Goal: Task Accomplishment & Management: Complete application form

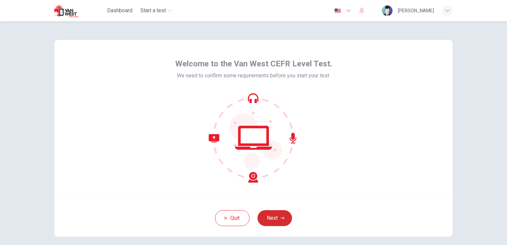
click at [282, 219] on icon "button" at bounding box center [282, 218] width 4 height 4
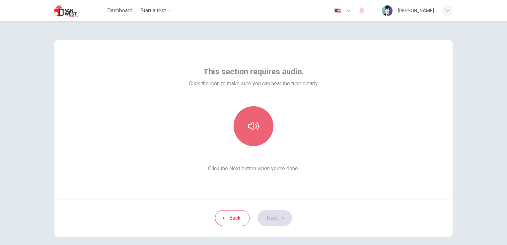
click at [245, 120] on button "button" at bounding box center [253, 126] width 40 height 40
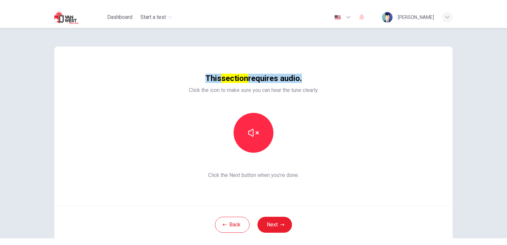
scroll to position [4, 0]
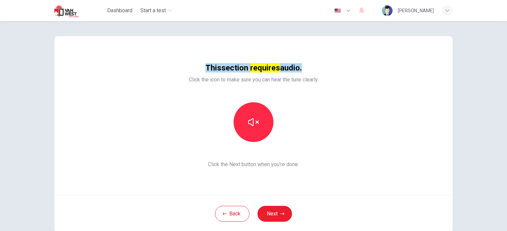
click at [426, 133] on div "This section requires audio. Click the icon to make sure you can hear the tune …" at bounding box center [253, 115] width 398 height 159
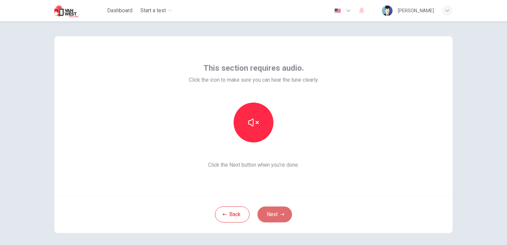
click at [275, 214] on button "Next" at bounding box center [274, 214] width 34 height 16
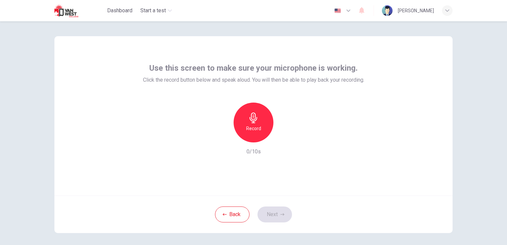
click at [243, 125] on div "Record" at bounding box center [253, 122] width 40 height 40
click at [220, 137] on icon "button" at bounding box center [223, 137] width 6 height 6
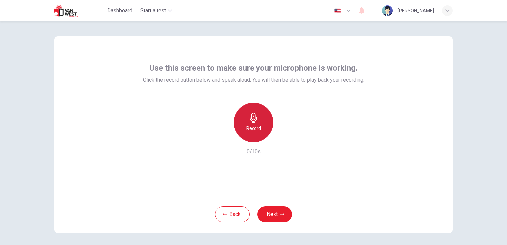
click at [257, 118] on icon "button" at bounding box center [253, 117] width 11 height 11
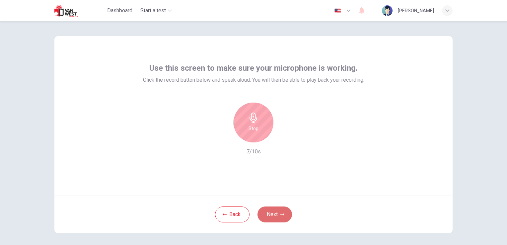
click at [270, 211] on button "Next" at bounding box center [274, 214] width 34 height 16
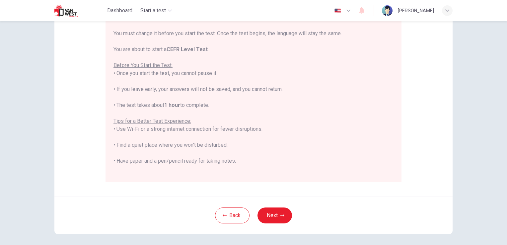
scroll to position [103, 0]
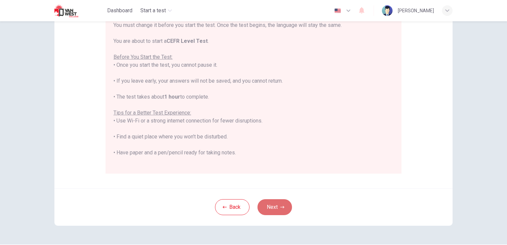
click at [271, 200] on button "Next" at bounding box center [274, 207] width 34 height 16
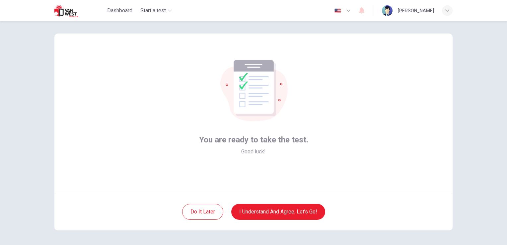
scroll to position [2, 0]
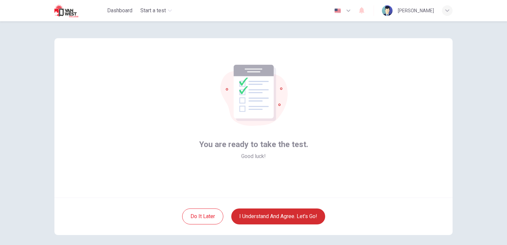
click at [297, 217] on button "I understand and agree. Let’s go!" at bounding box center [278, 216] width 94 height 16
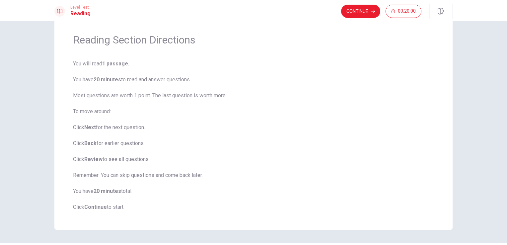
scroll to position [16, 0]
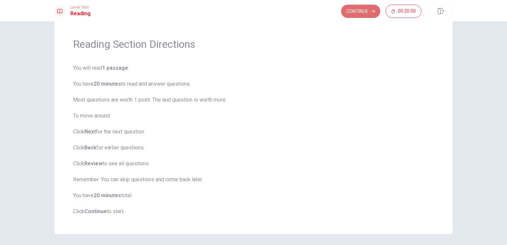
click at [364, 12] on button "Continue" at bounding box center [360, 11] width 39 height 13
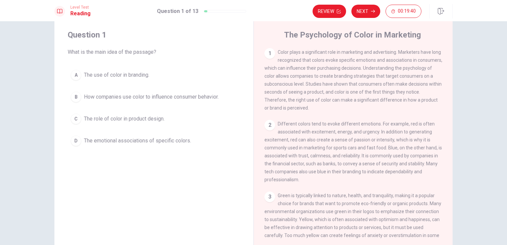
drag, startPoint x: 449, startPoint y: 91, endPoint x: 451, endPoint y: 101, distance: 11.1
click at [451, 101] on div "Question 1 What is the main idea of the passage? A The use of color in branding…" at bounding box center [253, 134] width 419 height 230
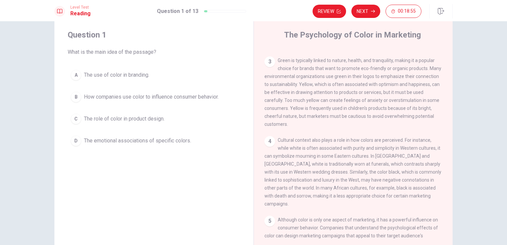
scroll to position [135, 0]
drag, startPoint x: 451, startPoint y: 150, endPoint x: 453, endPoint y: 168, distance: 17.7
click at [453, 168] on div "Question 1 What is the main idea of the passage? A The use of color in branding…" at bounding box center [253, 134] width 419 height 230
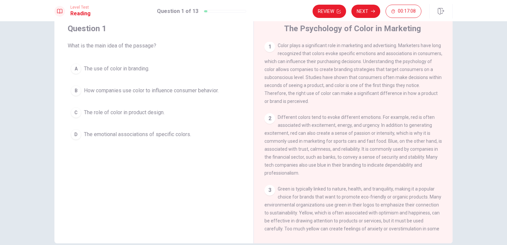
scroll to position [0, 0]
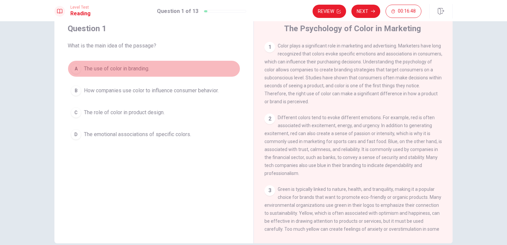
click at [71, 69] on div "A" at bounding box center [76, 68] width 11 height 11
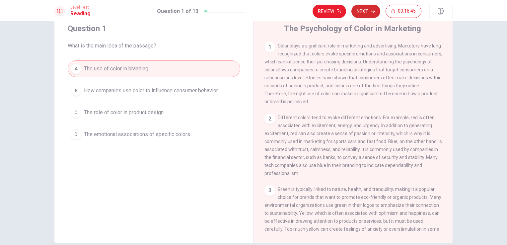
click at [374, 11] on icon "button" at bounding box center [373, 11] width 4 height 3
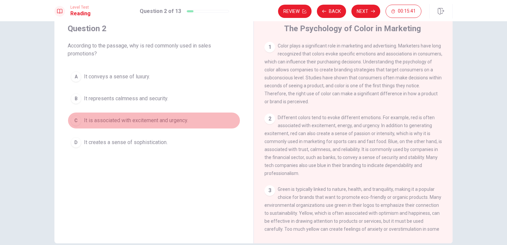
click at [74, 121] on div "C" at bounding box center [76, 120] width 11 height 11
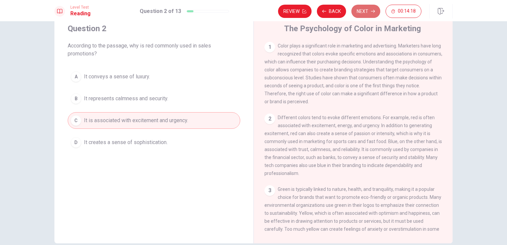
click at [367, 15] on button "Next" at bounding box center [365, 11] width 29 height 13
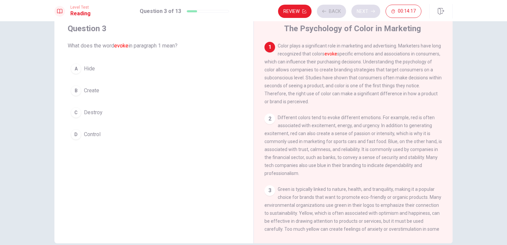
click at [367, 15] on div "Review Back Next 00:14:17" at bounding box center [349, 11] width 143 height 13
click at [76, 136] on div "D" at bounding box center [76, 134] width 11 height 11
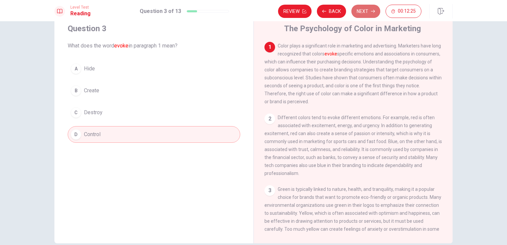
click at [367, 11] on button "Next" at bounding box center [365, 11] width 29 height 13
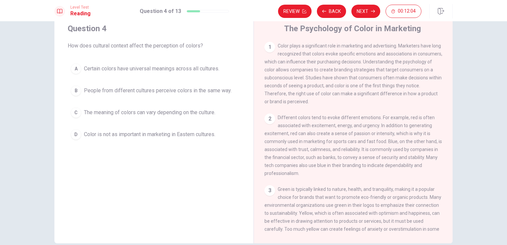
drag, startPoint x: 450, startPoint y: 91, endPoint x: 450, endPoint y: 103, distance: 12.9
click at [450, 103] on div "The Psychology of Color in Marketing 1 Color plays a significant role in market…" at bounding box center [352, 128] width 199 height 230
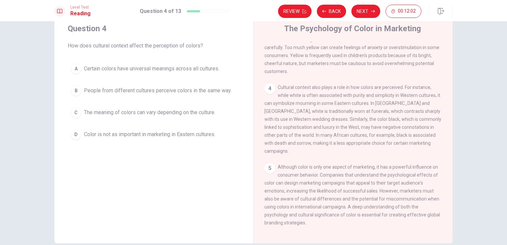
scroll to position [186, 0]
click at [71, 113] on div "C" at bounding box center [76, 112] width 11 height 11
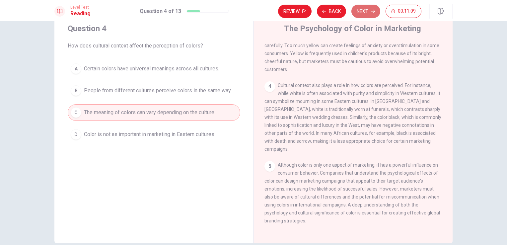
click at [370, 15] on button "Next" at bounding box center [365, 11] width 29 height 13
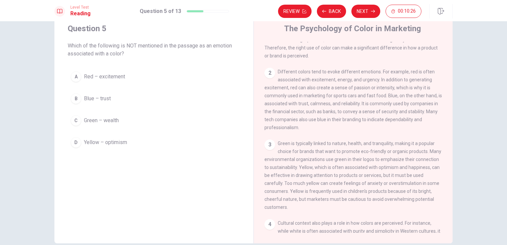
scroll to position [46, 0]
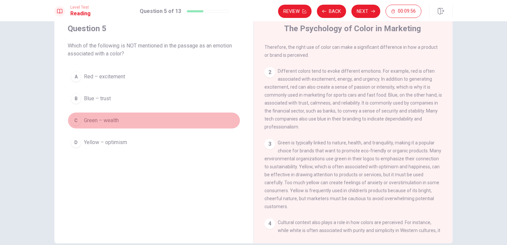
click at [73, 120] on div "C" at bounding box center [76, 120] width 11 height 11
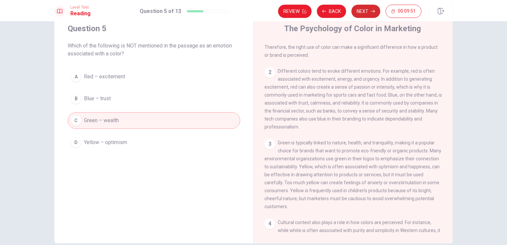
click at [373, 9] on icon "button" at bounding box center [373, 11] width 4 height 4
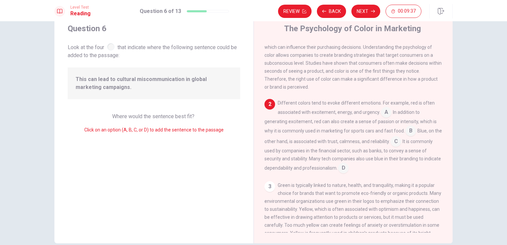
scroll to position [15, 0]
click at [400, 144] on input at bounding box center [395, 142] width 11 height 11
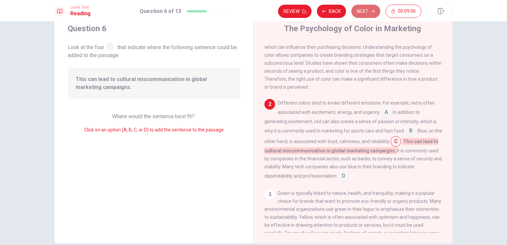
click at [369, 11] on button "Next" at bounding box center [365, 11] width 29 height 13
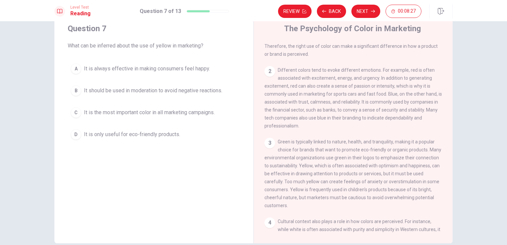
scroll to position [49, 0]
click at [77, 70] on div "A" at bounding box center [76, 68] width 11 height 11
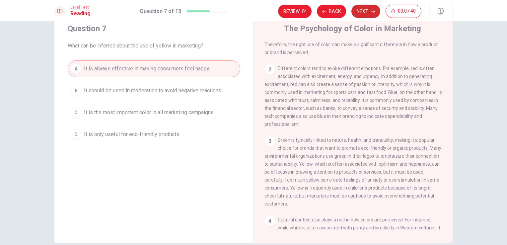
click at [370, 10] on button "Next" at bounding box center [365, 11] width 29 height 13
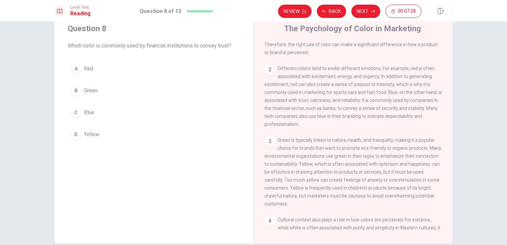
click at [81, 111] on button "C Blue" at bounding box center [154, 112] width 172 height 17
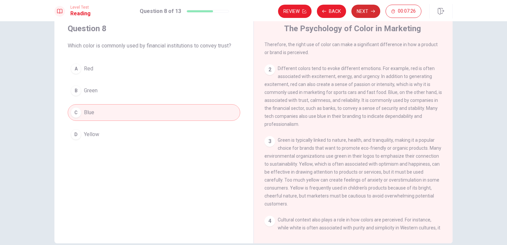
click at [371, 7] on button "Next" at bounding box center [365, 11] width 29 height 13
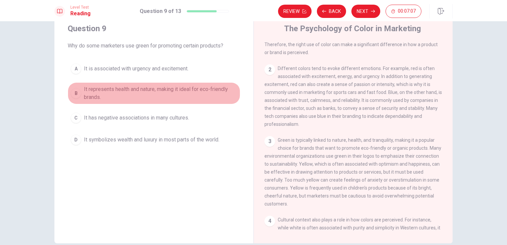
click at [71, 92] on div "B" at bounding box center [76, 93] width 11 height 11
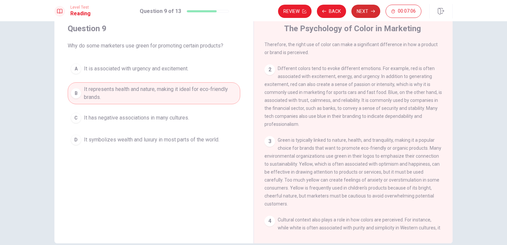
click at [369, 16] on button "Next" at bounding box center [365, 11] width 29 height 13
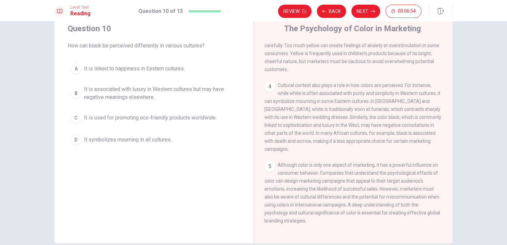
scroll to position [186, 0]
drag, startPoint x: 448, startPoint y: 98, endPoint x: 464, endPoint y: 169, distance: 72.3
click at [464, 169] on div "Question 10 How can black be perceived differently in various cultures? A It is…" at bounding box center [253, 132] width 507 height 223
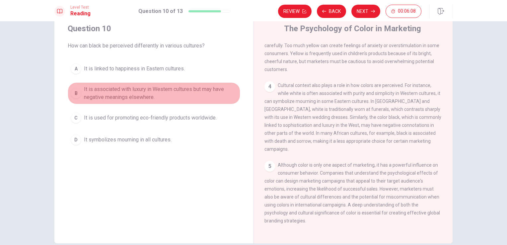
click at [78, 92] on div "B" at bounding box center [76, 93] width 11 height 11
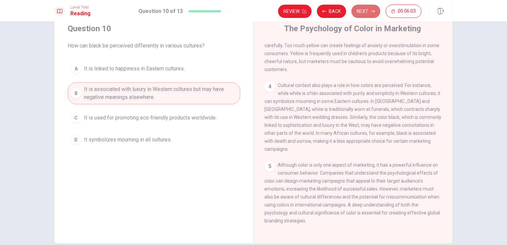
click at [374, 11] on icon "button" at bounding box center [373, 11] width 4 height 4
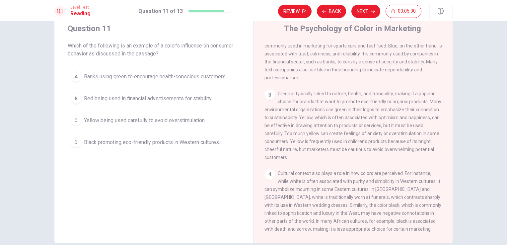
scroll to position [96, 0]
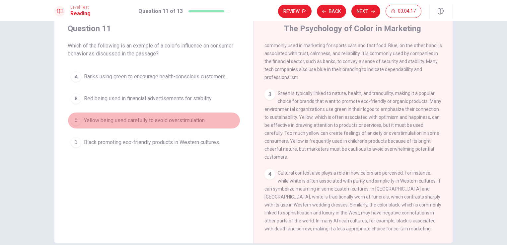
click at [139, 120] on span "Yellow being used carefully to avoid overstimulation." at bounding box center [145, 120] width 122 height 8
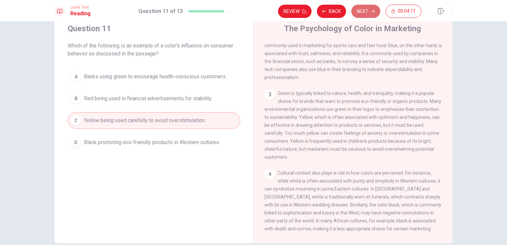
click at [366, 14] on button "Next" at bounding box center [365, 11] width 29 height 13
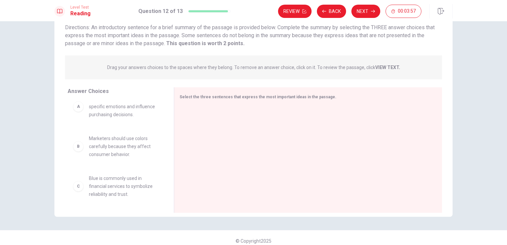
scroll to position [0, 0]
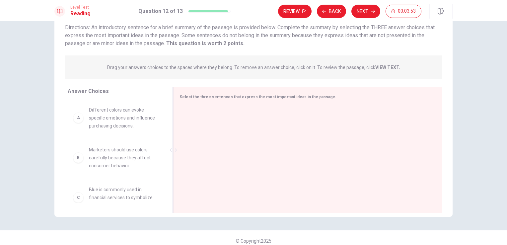
drag, startPoint x: 167, startPoint y: 117, endPoint x: 168, endPoint y: 148, distance: 30.5
click at [168, 148] on div "Answer Choices A Different colors can evoke specific emotions and influence pur…" at bounding box center [253, 151] width 398 height 129
drag, startPoint x: 155, startPoint y: 129, endPoint x: 156, endPoint y: 136, distance: 7.1
drag, startPoint x: 162, startPoint y: 129, endPoint x: 168, endPoint y: 165, distance: 37.4
click at [168, 165] on div "Answer Choices A Different colors can evoke specific emotions and influence pur…" at bounding box center [253, 151] width 398 height 129
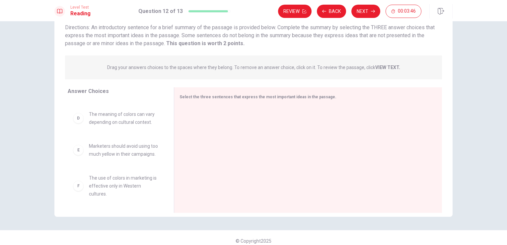
scroll to position [123, 0]
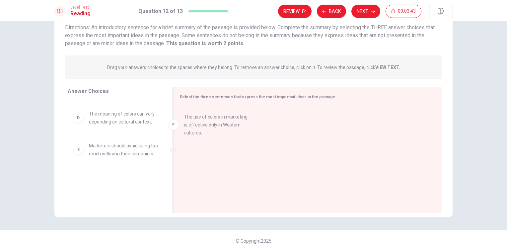
drag, startPoint x: 123, startPoint y: 182, endPoint x: 241, endPoint y: 113, distance: 135.8
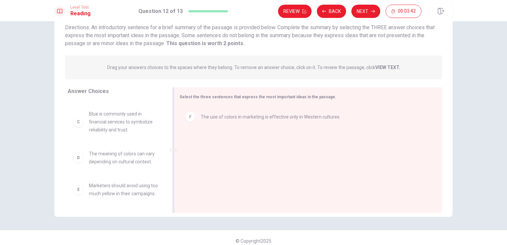
scroll to position [84, 0]
drag, startPoint x: 126, startPoint y: 150, endPoint x: 222, endPoint y: 144, distance: 95.7
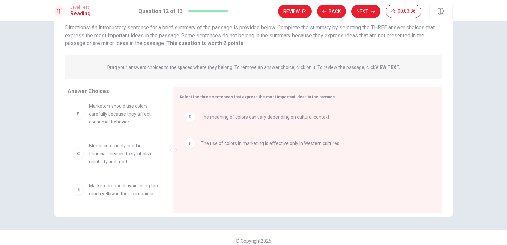
scroll to position [52, 0]
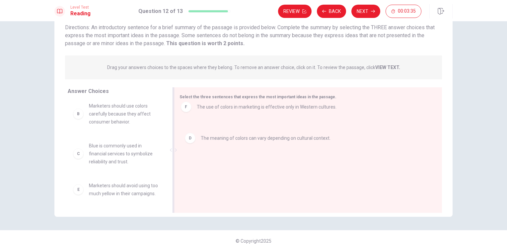
drag, startPoint x: 222, startPoint y: 144, endPoint x: 219, endPoint y: 110, distance: 34.2
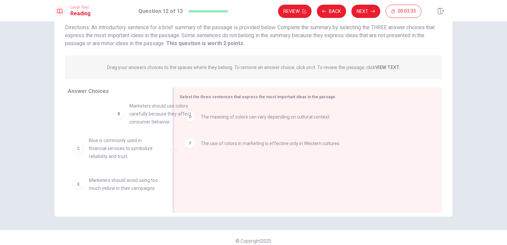
scroll to position [49, 0]
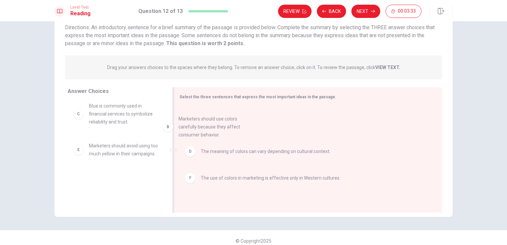
drag, startPoint x: 151, startPoint y: 116, endPoint x: 249, endPoint y: 137, distance: 100.1
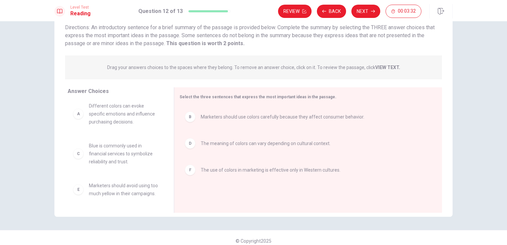
scroll to position [12, 0]
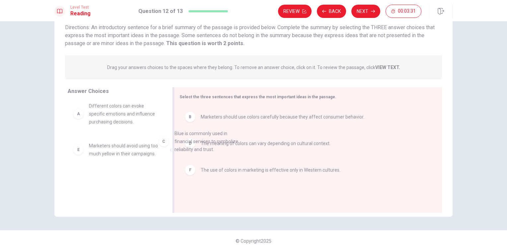
drag, startPoint x: 118, startPoint y: 143, endPoint x: 240, endPoint y: 133, distance: 122.0
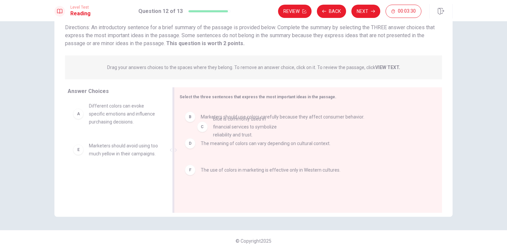
drag, startPoint x: 178, startPoint y: 143, endPoint x: 263, endPoint y: 134, distance: 85.3
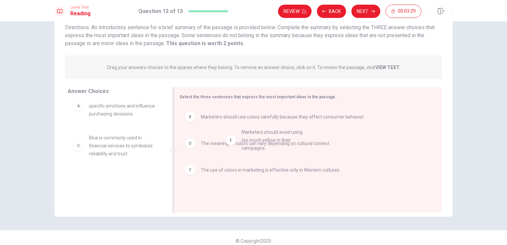
drag, startPoint x: 119, startPoint y: 184, endPoint x: 300, endPoint y: 131, distance: 187.8
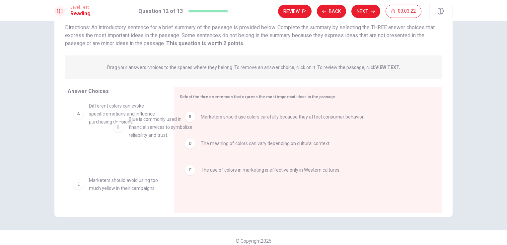
scroll to position [12, 0]
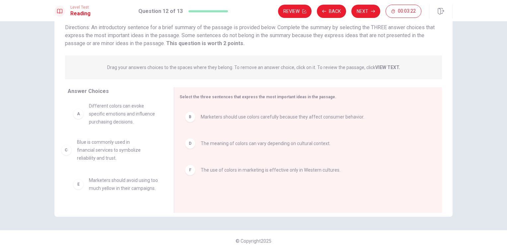
drag, startPoint x: 115, startPoint y: 149, endPoint x: 121, endPoint y: 151, distance: 6.4
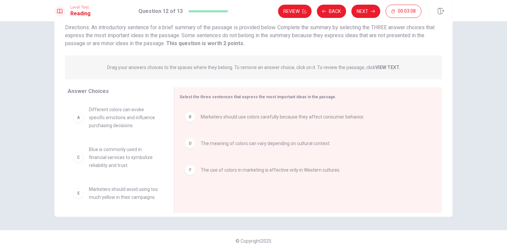
scroll to position [0, 0]
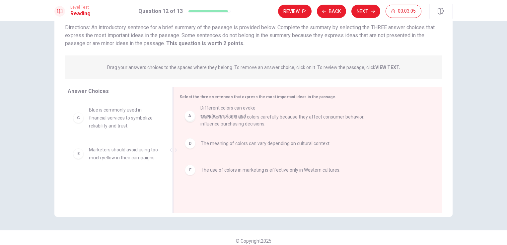
drag, startPoint x: 108, startPoint y: 116, endPoint x: 227, endPoint y: 114, distance: 119.0
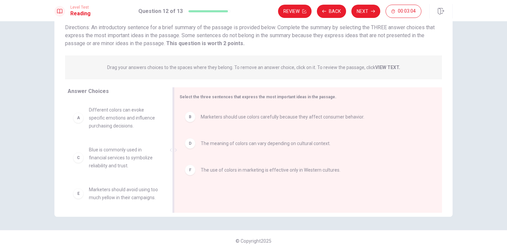
drag, startPoint x: 222, startPoint y: 123, endPoint x: 189, endPoint y: 127, distance: 33.0
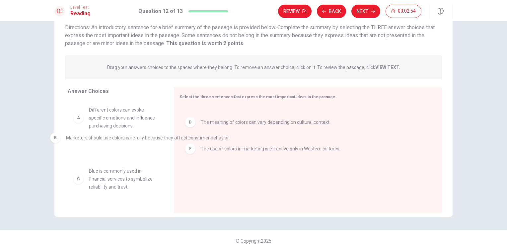
drag, startPoint x: 239, startPoint y: 118, endPoint x: 52, endPoint y: 143, distance: 188.3
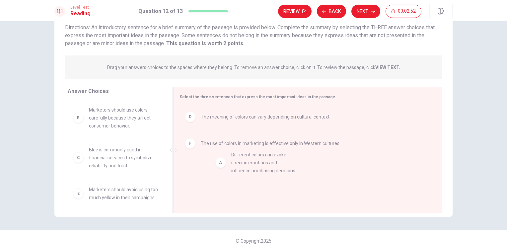
drag, startPoint x: 125, startPoint y: 119, endPoint x: 272, endPoint y: 165, distance: 154.5
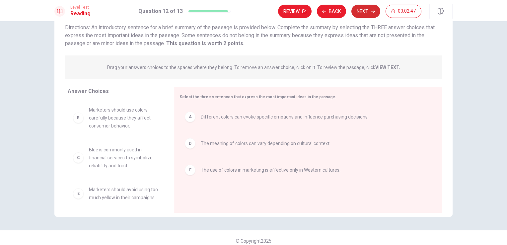
click at [365, 8] on button "Next" at bounding box center [365, 11] width 29 height 13
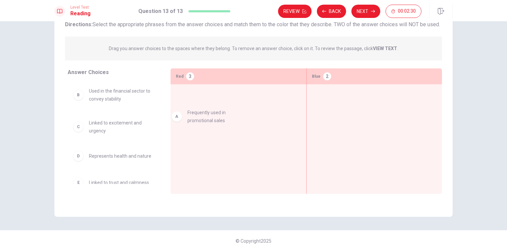
drag, startPoint x: 113, startPoint y: 106, endPoint x: 215, endPoint y: 119, distance: 103.3
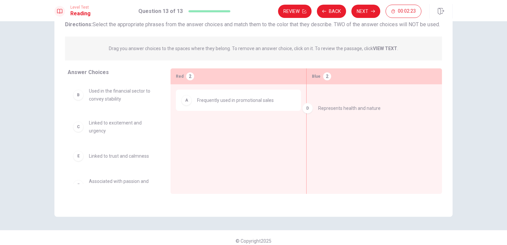
drag, startPoint x: 131, startPoint y: 167, endPoint x: 366, endPoint y: 111, distance: 242.1
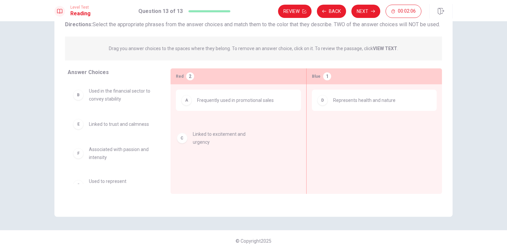
drag, startPoint x: 121, startPoint y: 132, endPoint x: 233, endPoint y: 136, distance: 112.4
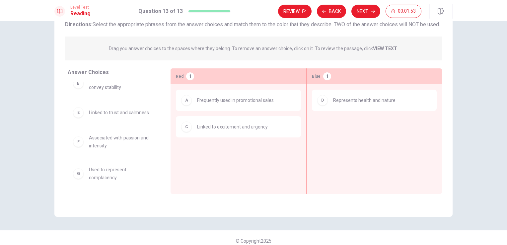
scroll to position [15, 0]
drag, startPoint x: 101, startPoint y: 182, endPoint x: 405, endPoint y: 129, distance: 307.9
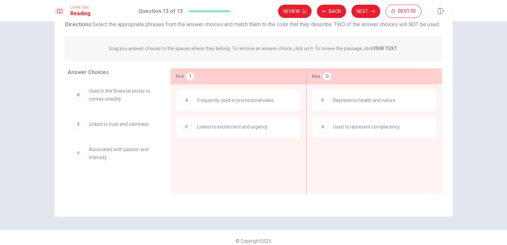
scroll to position [0, 0]
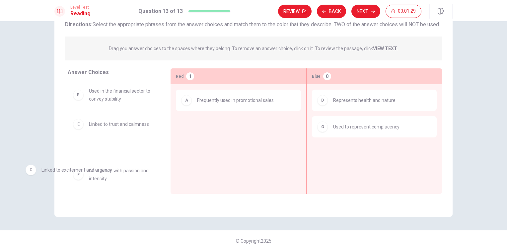
drag, startPoint x: 254, startPoint y: 136, endPoint x: 94, endPoint y: 171, distance: 163.3
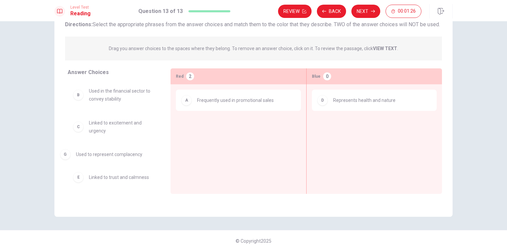
drag, startPoint x: 397, startPoint y: 134, endPoint x: 141, endPoint y: 153, distance: 257.7
click at [170, 129] on div "A Frequently used in promotional sales" at bounding box center [238, 128] width 136 height 89
drag, startPoint x: 126, startPoint y: 107, endPoint x: 371, endPoint y: 171, distance: 253.5
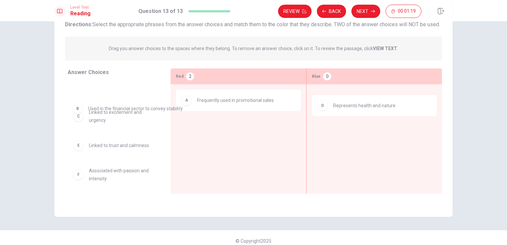
drag, startPoint x: 370, startPoint y: 111, endPoint x: 94, endPoint y: 107, distance: 275.5
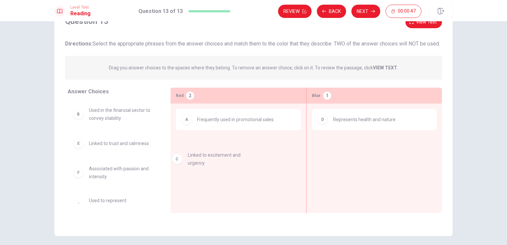
drag, startPoint x: 124, startPoint y: 153, endPoint x: 242, endPoint y: 157, distance: 117.4
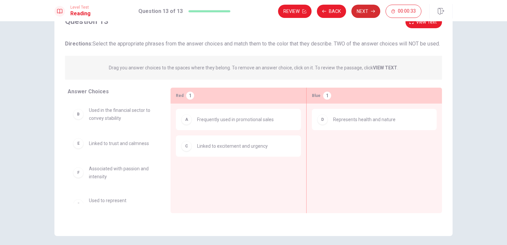
click at [366, 8] on button "Next" at bounding box center [365, 11] width 29 height 13
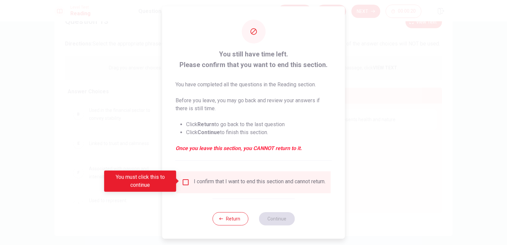
click at [326, 158] on div "You still have time left. Please confirm that you want to end this section. You…" at bounding box center [253, 105] width 156 height 112
click at [183, 181] on input "You must click this to continue" at bounding box center [186, 182] width 8 height 8
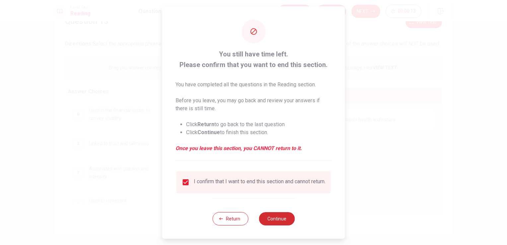
click at [279, 224] on button "Continue" at bounding box center [277, 218] width 36 height 13
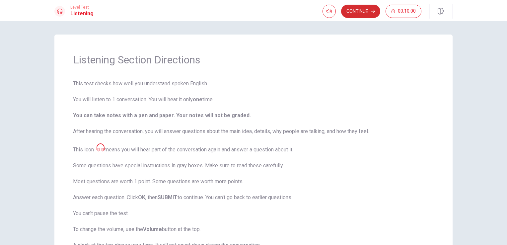
click at [365, 8] on button "Continue" at bounding box center [360, 11] width 39 height 13
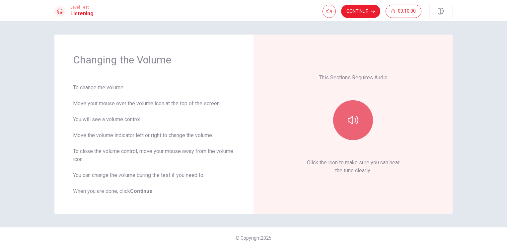
click at [351, 115] on icon "button" at bounding box center [352, 120] width 11 height 11
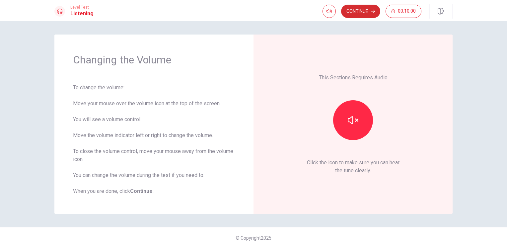
click at [366, 14] on button "Continue" at bounding box center [360, 11] width 39 height 13
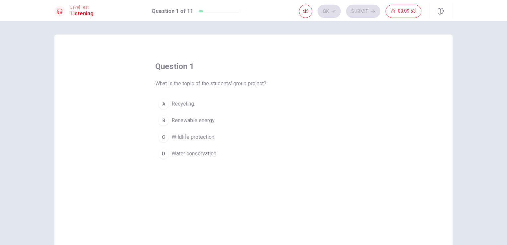
click at [203, 118] on span "Renewable energy." at bounding box center [193, 120] width 44 height 8
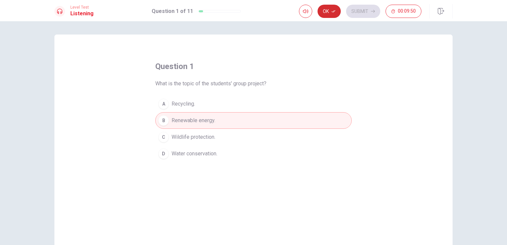
click at [328, 12] on button "Ok" at bounding box center [328, 11] width 23 height 13
click at [363, 11] on button "Submit" at bounding box center [363, 11] width 34 height 13
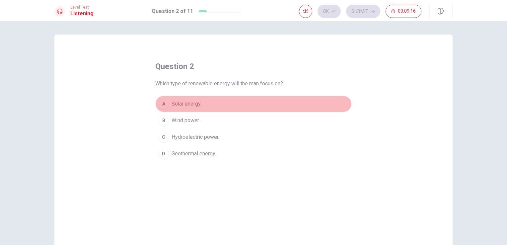
click at [177, 103] on span "Solar energy." at bounding box center [186, 104] width 30 height 8
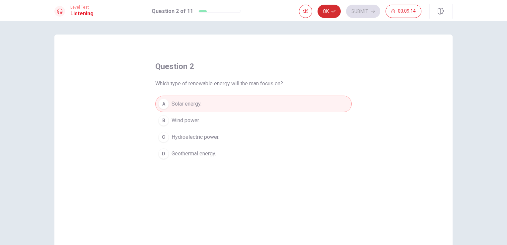
click at [330, 10] on button "Ok" at bounding box center [328, 11] width 23 height 13
click at [373, 10] on icon "button" at bounding box center [373, 11] width 4 height 4
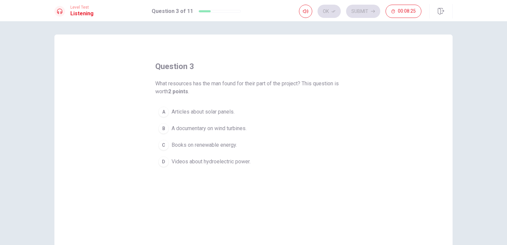
click at [236, 129] on span "A documentary on wind turbines." at bounding box center [208, 128] width 75 height 8
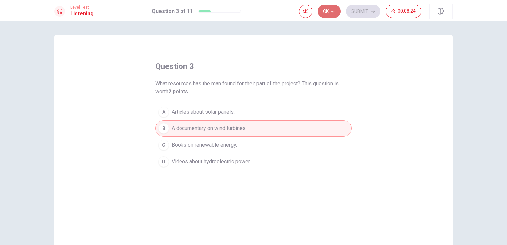
click at [330, 7] on button "Ok" at bounding box center [328, 11] width 23 height 13
click at [370, 14] on button "Submit" at bounding box center [363, 11] width 34 height 13
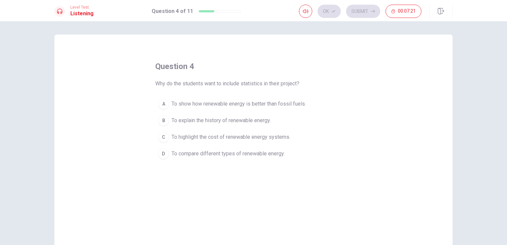
click at [244, 119] on span "To explain the history of renewable energy." at bounding box center [220, 120] width 99 height 8
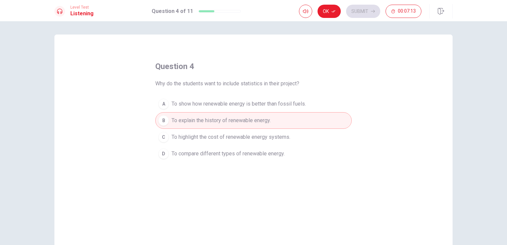
click at [364, 12] on div "Ok Submit 00:07:13" at bounding box center [360, 11] width 122 height 13
click at [364, 12] on div "Ok Submit 00:07:12" at bounding box center [360, 11] width 122 height 13
click at [329, 11] on button "Ok" at bounding box center [328, 11] width 23 height 13
click at [372, 11] on icon "button" at bounding box center [373, 11] width 4 height 4
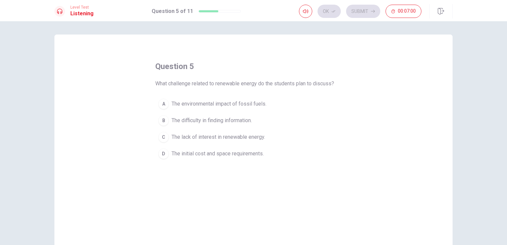
click at [238, 137] on span "The lack of interest in renewable energy." at bounding box center [217, 137] width 93 height 8
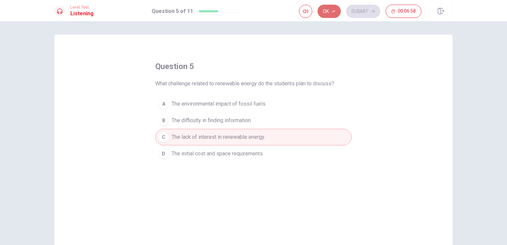
click at [331, 7] on button "Ok" at bounding box center [328, 11] width 23 height 13
click at [369, 10] on button "Submit" at bounding box center [363, 11] width 34 height 13
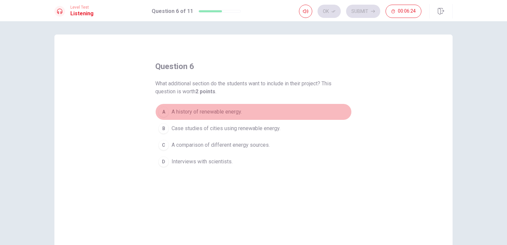
click at [270, 116] on button "A A history of renewable energy." at bounding box center [253, 111] width 196 height 17
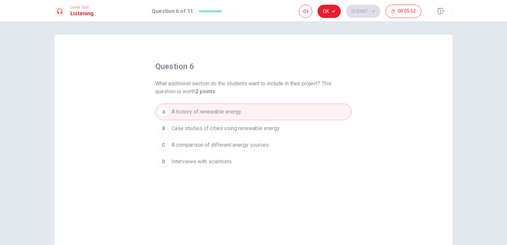
click at [265, 126] on span "Case studies of cities using renewable energy." at bounding box center [225, 128] width 109 height 8
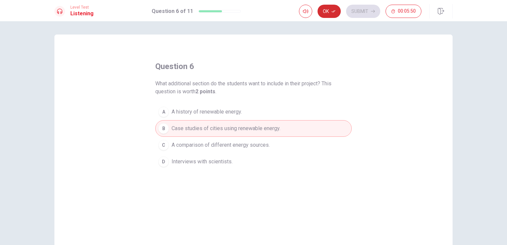
click at [330, 11] on button "Ok" at bounding box center [328, 11] width 23 height 13
click at [371, 7] on button "Submit" at bounding box center [363, 11] width 34 height 13
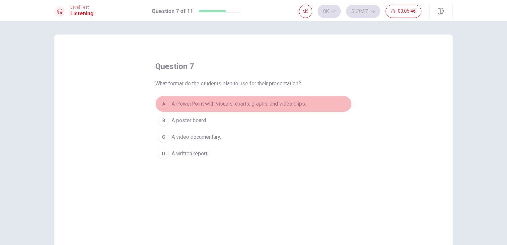
click at [256, 100] on span "A PowerPoint with visuals, charts, graphs, and video clips." at bounding box center [238, 104] width 134 height 8
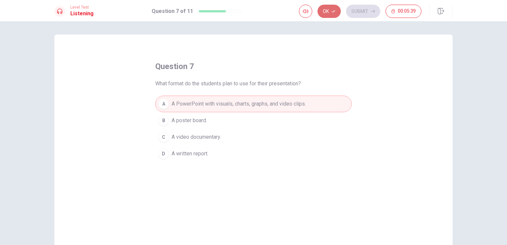
click at [327, 12] on button "Ok" at bounding box center [328, 11] width 23 height 13
click at [374, 11] on icon "button" at bounding box center [373, 11] width 4 height 4
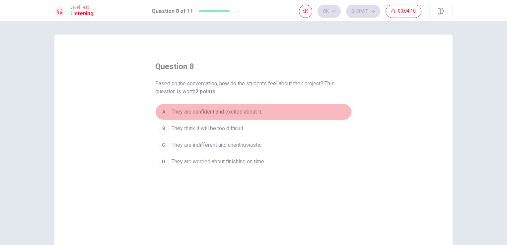
click at [177, 109] on span "They are confident and excited about it." at bounding box center [216, 112] width 91 height 8
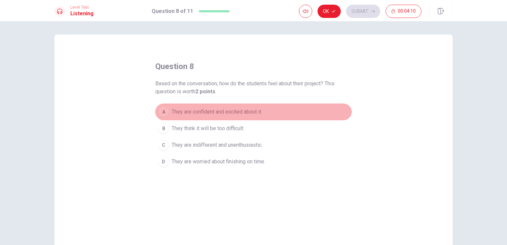
click at [177, 109] on span "They are confident and excited about it." at bounding box center [216, 112] width 91 height 8
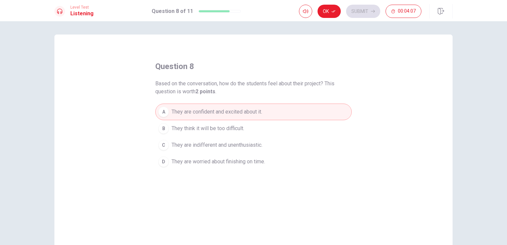
click at [370, 10] on div "Ok Submit 00:04:07" at bounding box center [360, 11] width 122 height 13
click at [326, 7] on button "Ok" at bounding box center [328, 11] width 23 height 13
click at [365, 12] on button "Submit" at bounding box center [363, 11] width 34 height 13
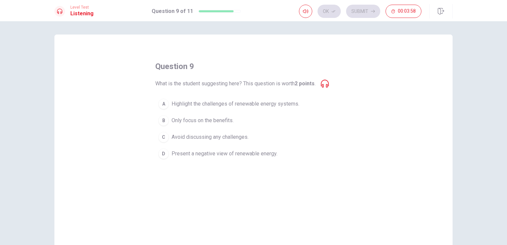
click at [325, 83] on icon at bounding box center [325, 84] width 8 height 8
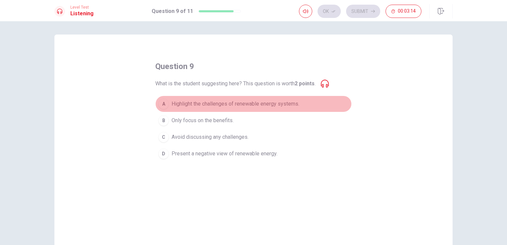
click at [186, 96] on button "A Highlight the challenges of renewable energy systems." at bounding box center [253, 103] width 196 height 17
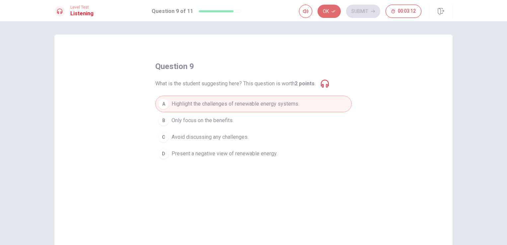
click at [332, 10] on icon "button" at bounding box center [333, 11] width 4 height 4
click at [363, 14] on button "Submit" at bounding box center [363, 11] width 34 height 13
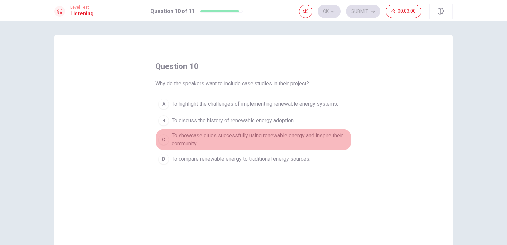
click at [277, 137] on span "To showcase cities successfully using renewable energy and inspire their commun…" at bounding box center [259, 140] width 177 height 16
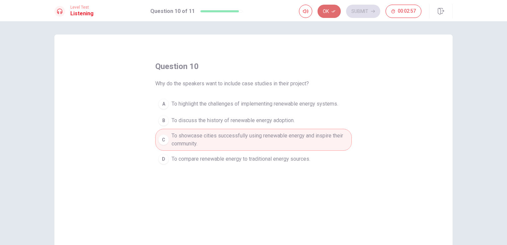
click at [332, 11] on icon "button" at bounding box center [333, 11] width 4 height 4
click at [361, 9] on button "Submit" at bounding box center [363, 11] width 34 height 13
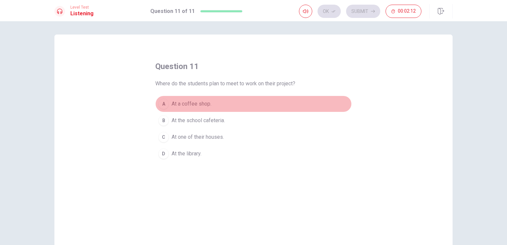
click at [204, 103] on span "At a coffee shop." at bounding box center [191, 104] width 40 height 8
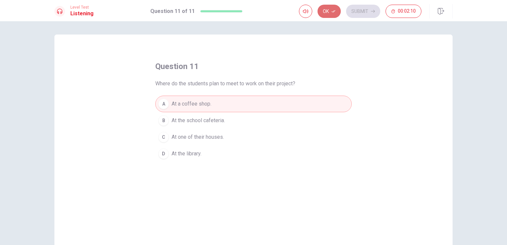
click at [336, 10] on button "Ok" at bounding box center [328, 11] width 23 height 13
click at [358, 13] on button "Submit" at bounding box center [363, 11] width 34 height 13
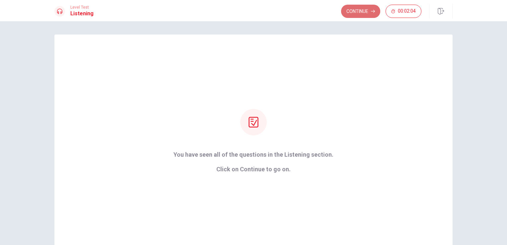
click at [357, 7] on button "Continue" at bounding box center [360, 11] width 39 height 13
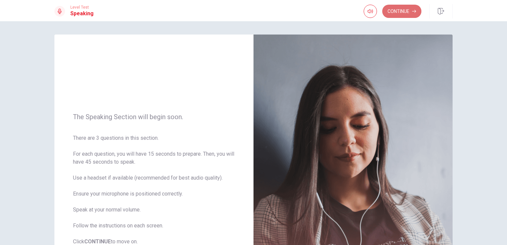
click at [398, 16] on button "Continue" at bounding box center [401, 11] width 39 height 13
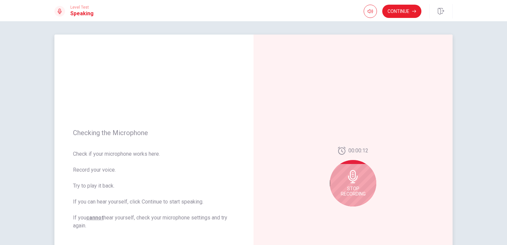
click at [346, 174] on icon at bounding box center [352, 176] width 13 height 13
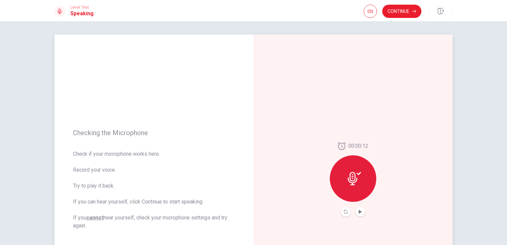
click at [354, 183] on icon at bounding box center [353, 178] width 13 height 13
click at [357, 215] on button "Play Audio" at bounding box center [359, 211] width 9 height 9
click at [343, 210] on icon "Record Again" at bounding box center [345, 212] width 4 height 4
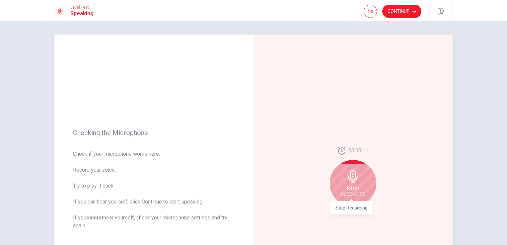
click at [356, 190] on span "Stop Recording" at bounding box center [352, 191] width 25 height 11
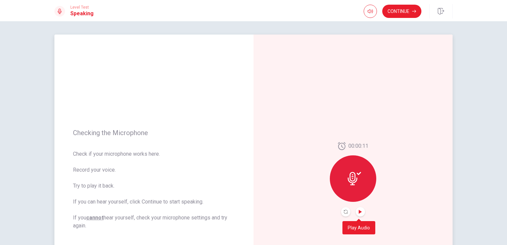
click at [359, 211] on icon "Play Audio" at bounding box center [359, 212] width 3 height 4
click at [359, 211] on icon "Pause Audio" at bounding box center [359, 212] width 3 height 4
click at [359, 211] on icon "Play Audio" at bounding box center [359, 212] width 3 height 4
click at [413, 9] on icon "button" at bounding box center [414, 11] width 4 height 4
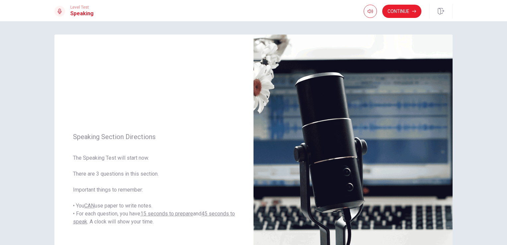
scroll to position [14, 0]
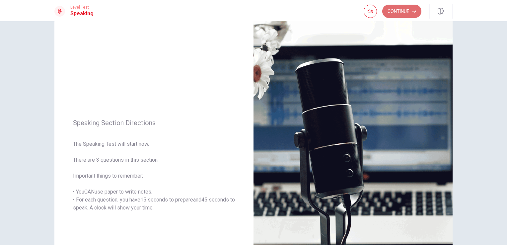
click at [406, 6] on button "Continue" at bounding box center [401, 11] width 39 height 13
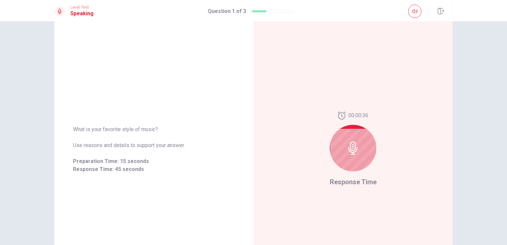
scroll to position [29, 0]
click at [359, 143] on div at bounding box center [353, 149] width 46 height 46
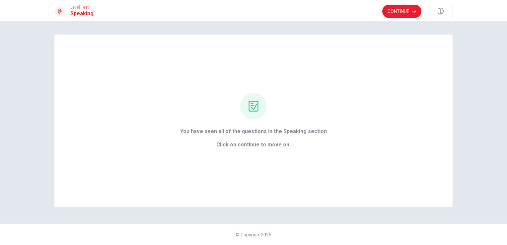
scroll to position [0, 0]
click at [401, 10] on button "Continue" at bounding box center [401, 11] width 39 height 13
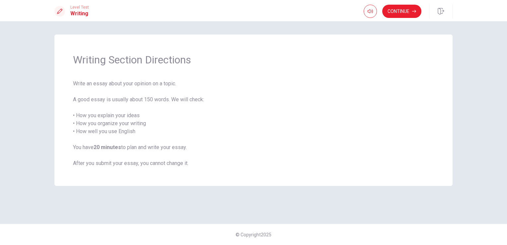
click at [346, 113] on span "Write an essay about your opinion on a topic. A good essay is usually about 150…" at bounding box center [253, 124] width 361 height 88
click at [401, 7] on button "Continue" at bounding box center [401, 11] width 39 height 13
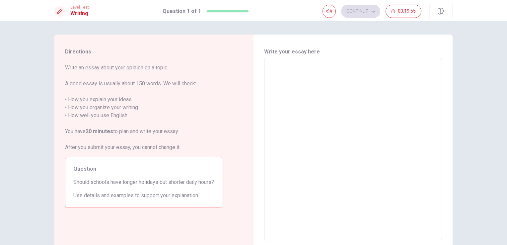
click at [371, 67] on textarea at bounding box center [353, 149] width 168 height 172
type textarea "c"
type textarea "x"
type textarea "t"
type textarea "x"
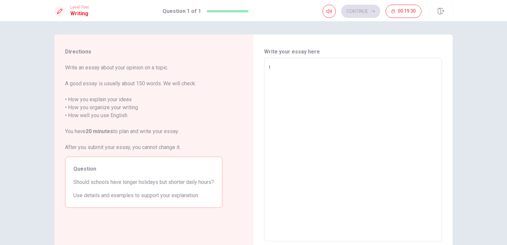
type textarea "th"
type textarea "x"
type textarea "the"
type textarea "x"
type textarea "the"
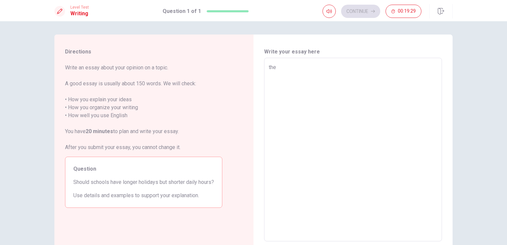
type textarea "x"
type textarea "the p"
type textarea "x"
type textarea "the po"
type textarea "x"
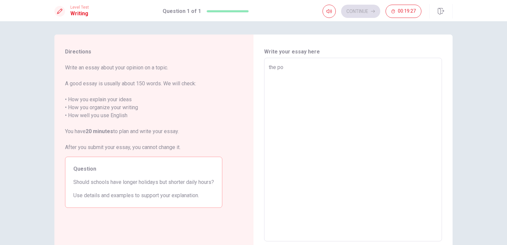
type textarea "the pol"
type textarea "x"
type textarea "the poll"
type textarea "x"
type textarea "the pollu"
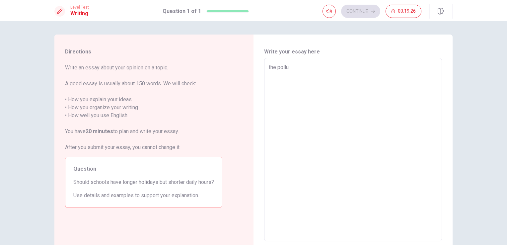
type textarea "x"
type textarea "the pollut"
type textarea "x"
type textarea "the polluti"
type textarea "x"
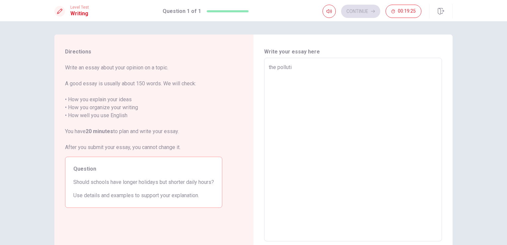
type textarea "the pollutio"
type textarea "x"
type textarea "the pollution"
type textarea "x"
type textarea "the pollution"
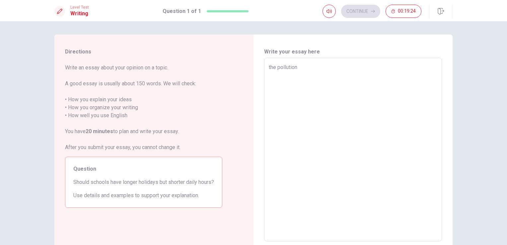
type textarea "x"
type textarea "the pollution"
type textarea "x"
type textarea "the pollution t"
type textarea "x"
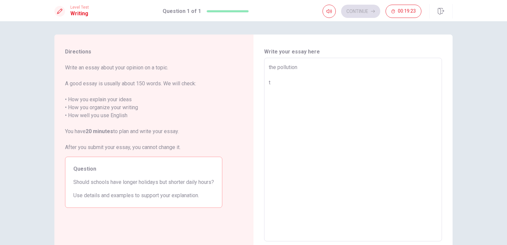
type textarea "the pollution th"
type textarea "x"
type textarea "the pollution the"
type textarea "x"
type textarea "the pollution the"
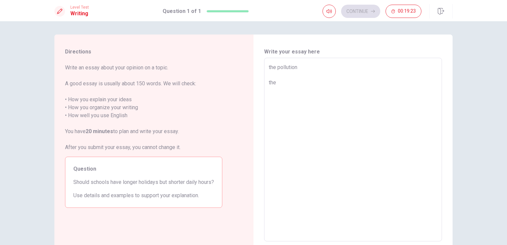
type textarea "x"
type textarea "the pollution the p"
type textarea "x"
type textarea "the pollution the po"
type textarea "x"
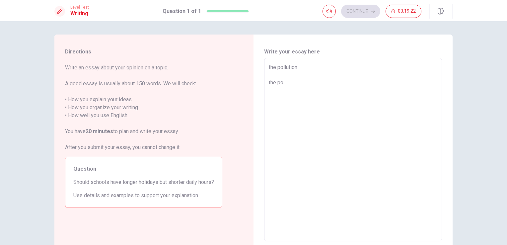
type textarea "the pollution the pol"
type textarea "x"
type textarea "the pollution the poll"
type textarea "x"
type textarea "the pollution the pollu"
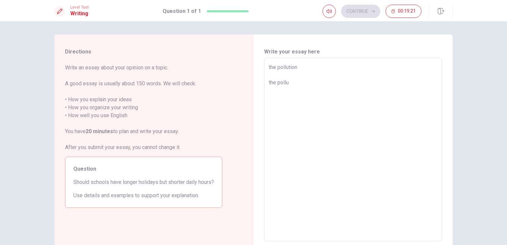
type textarea "x"
type textarea "the pollution the pollut"
type textarea "x"
type textarea "the pollution the polluti"
type textarea "x"
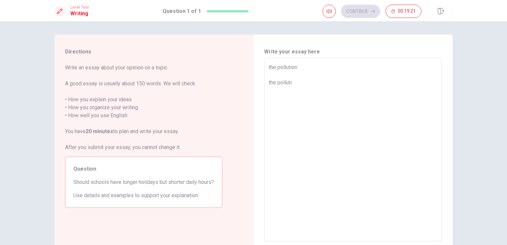
type textarea "the pollution the pollutio"
type textarea "x"
type textarea "the pollution the pollution"
type textarea "x"
type textarea "the pollution the pollution"
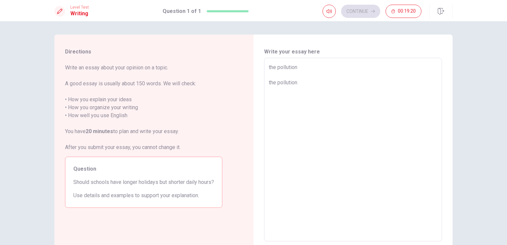
type textarea "x"
type textarea "the pollution the pollution i"
type textarea "x"
type textarea "the pollution the pollution is"
type textarea "x"
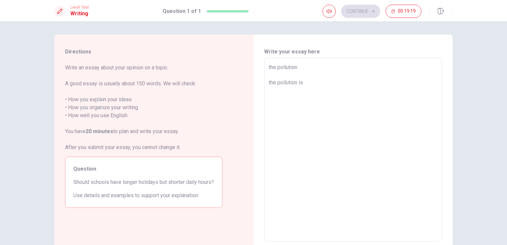
type textarea "the pollution the pollution is"
type textarea "x"
type textarea "the pollution the pollution is i"
type textarea "x"
type textarea "the pollution the pollution is in"
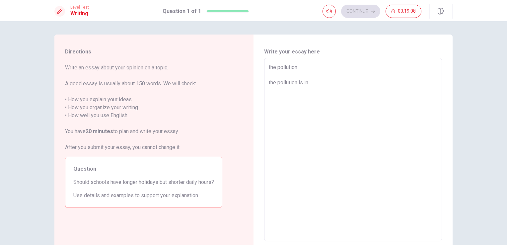
type textarea "x"
type textarea "the pollution the pollution is in"
type textarea "x"
type textarea "the pollution the pollution is in t"
type textarea "x"
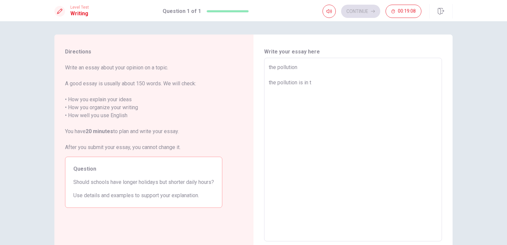
type textarea "the pollution the pollution is in to"
type textarea "x"
type textarea "the pollution the pollution is in top"
type textarea "x"
type textarea "the pollution the pollution is in topi"
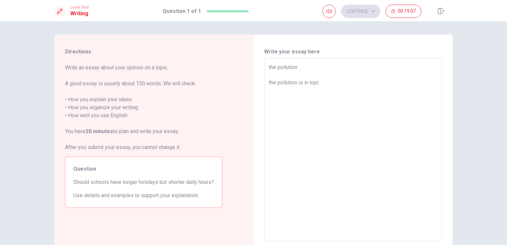
type textarea "x"
type textarea "the pollution the pollution is in topic"
type textarea "x"
type textarea "the pollution the pollution is in topic"
type textarea "x"
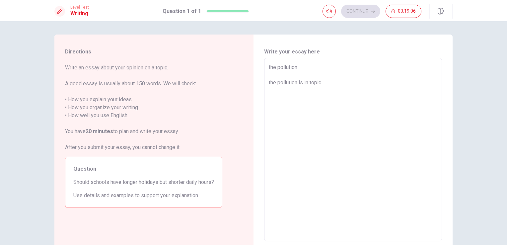
type textarea "the pollution the pollution is in topic v"
type textarea "x"
type textarea "the pollution the pollution is in topic ve"
type textarea "x"
type textarea "the pollution the pollution is in topic ver"
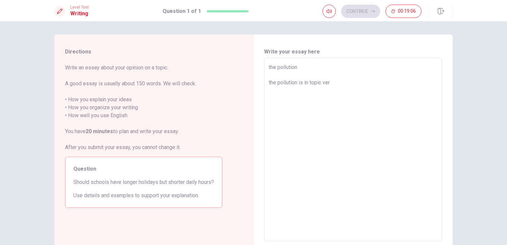
type textarea "x"
type textarea "the pollution the pollution is in topic very"
type textarea "x"
type textarea "the pollution the pollution is in topic very"
type textarea "x"
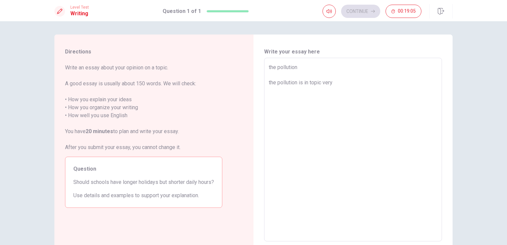
type textarea "the pollution the pollution is in topic very i"
type textarea "x"
type textarea "the pollution the pollution is in topic very im"
type textarea "x"
type textarea "the pollution the pollution is in topic very imp"
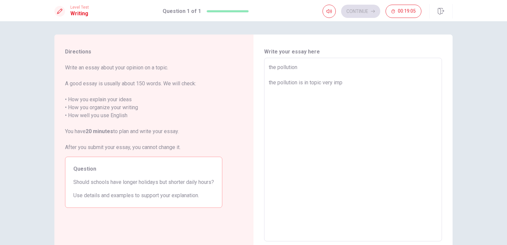
type textarea "x"
type textarea "the pollution the pollution is in topic very impo"
type textarea "x"
type textarea "the pollution the pollution is in topic very impor"
type textarea "x"
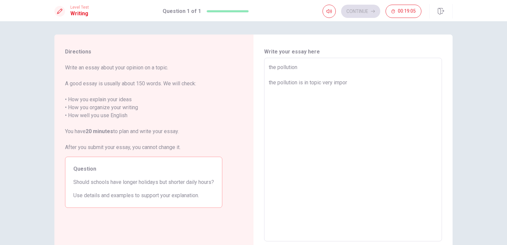
type textarea "the pollution the pollution is in topic very import"
type textarea "x"
type textarea "the pollution the pollution is in topic very importn"
type textarea "x"
type textarea "the pollution the pollution is in topic very import"
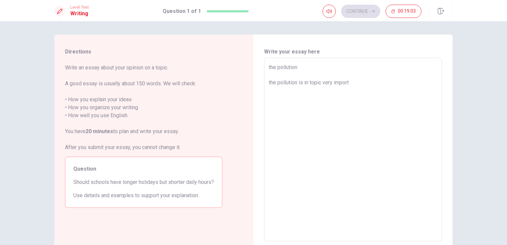
type textarea "x"
type textarea "the pollution the pollution is in topic very importa"
type textarea "x"
type textarea "the pollution the pollution is in topic very importan"
type textarea "x"
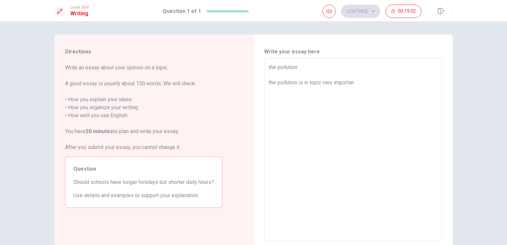
type textarea "the pollution the pollution is in topic very importan"
type textarea "x"
type textarea "the pollution the pollution is in topic very importan i"
type textarea "x"
type textarea "the pollution the pollution is in topic very importan in"
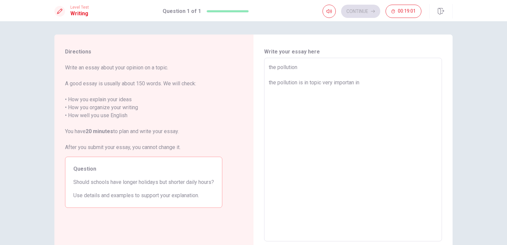
type textarea "x"
type textarea "the pollution the pollution is in topic very importan in"
type textarea "x"
type textarea "the pollution the pollution is in topic very importan in t"
type textarea "x"
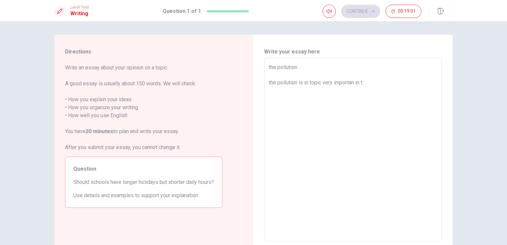
type textarea "the pollution the pollution is in topic very importan in th"
type textarea "x"
type textarea "the pollution the pollution is in topic very importan in thi"
type textarea "x"
type textarea "the pollution the pollution is in topic very importan in this"
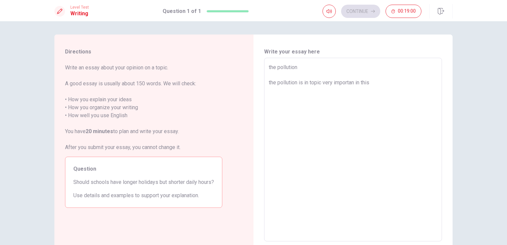
type textarea "x"
type textarea "the pollution the pollution is in topic very importan in this"
type textarea "x"
type textarea "the pollution the pollution is in topic very importan in this w"
type textarea "x"
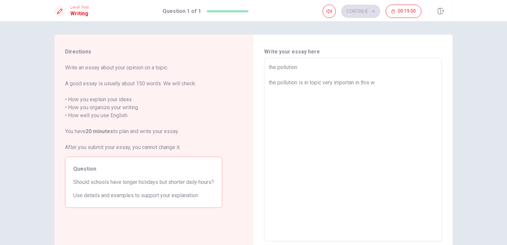
type textarea "the pollution the pollution is in topic very importan in this wo"
type textarea "x"
type textarea "the pollution the pollution is in topic very importan in this wor"
type textarea "x"
type textarea "the pollution the pollution is in topic very importan in this word"
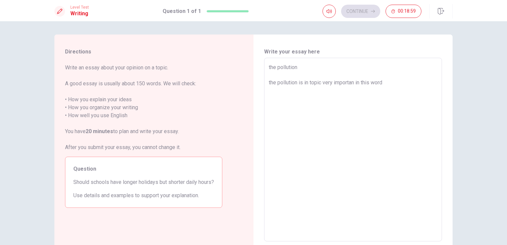
type textarea "x"
type textarea "the pollution the pollution is in topic very importan in this word,"
type textarea "x"
type textarea "the pollution the pollution is in topic very importan in this word,"
type textarea "x"
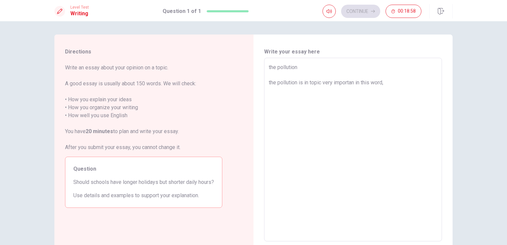
type textarea "the pollution the pollution is in topic very importan in this word, b"
type textarea "x"
type textarea "the pollution the pollution is in topic very importan in this word, be"
type textarea "x"
type textarea "the pollution the pollution is in topic very importan in this word, bec"
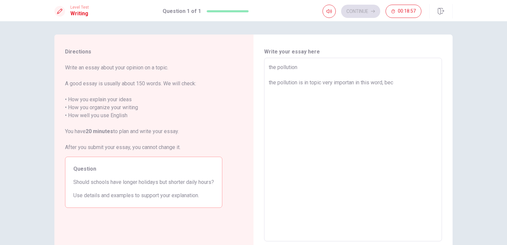
type textarea "x"
type textarea "the pollution the pollution is in topic very importan in this word, beca"
type textarea "x"
type textarea "the pollution the pollution is in topic very importan in this word, becau"
type textarea "x"
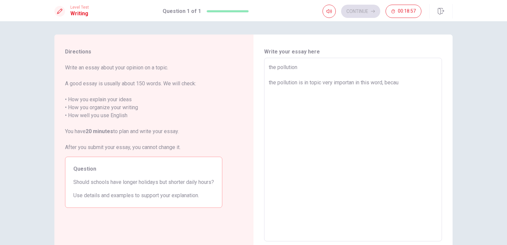
type textarea "the pollution the pollution is in topic very importan in this word, becaus"
type textarea "x"
type textarea "the pollution the pollution is in topic very importan in this word, because"
type textarea "x"
type textarea "the pollution the pollution is in topic very importan in this word, because"
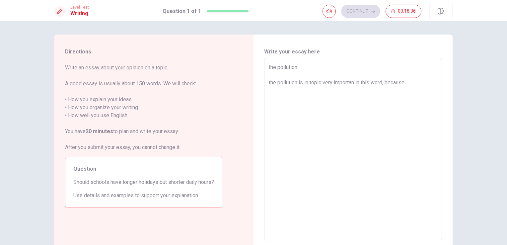
type textarea "x"
type textarea "the pollution the pollution is in topic very importan in this word, because"
type textarea "x"
type textarea "the pollution the pollution is in topic very importan in this word, becaus"
type textarea "x"
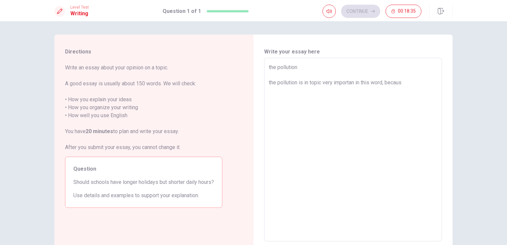
type textarea "the pollution the pollution is in topic very importan in this word, becau"
type textarea "x"
type textarea "the pollution the pollution is in topic very importan in this word, beca"
type textarea "x"
type textarea "the pollution the pollution is in topic very importan in this word, bec"
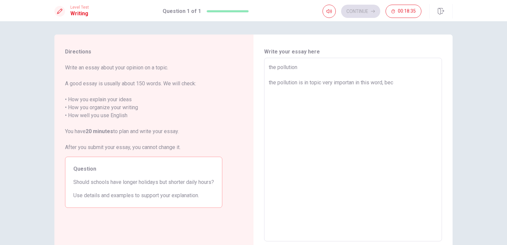
type textarea "x"
type textarea "the pollution the pollution is in topic very importan in this word, be"
type textarea "x"
type textarea "the pollution the pollution is in topic very importan in this word, b"
type textarea "x"
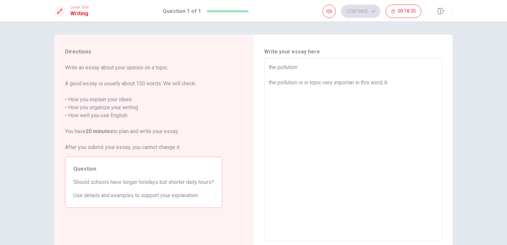
type textarea "the pollution the pollution is in topic very importan in this word,"
type textarea "x"
type textarea "the pollution the pollution is in topic very importan in this word,"
type textarea "x"
type textarea "the pollution the pollution is in topic very importan in this word"
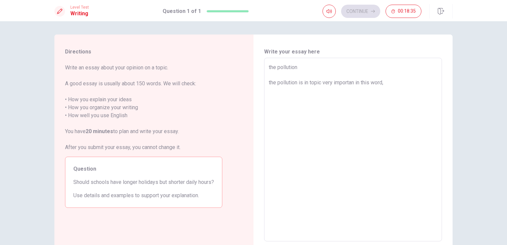
type textarea "x"
type textarea "the pollution the pollution is in topic very importan in this wor"
type textarea "x"
type textarea "the pollution the pollution is in topic very importan in this wo"
type textarea "x"
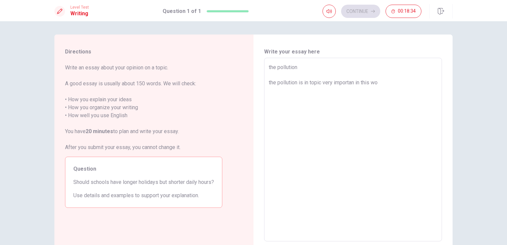
type textarea "the pollution the pollution is in topic very importan in this w"
type textarea "x"
type textarea "the pollution the pollution is in topic very importan in this"
type textarea "x"
type textarea "the pollution the pollution is in topic very importan in this"
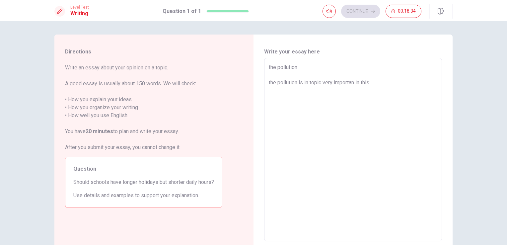
type textarea "x"
type textarea "the pollution the pollution is in topic very importan in thi"
type textarea "x"
type textarea "the pollution the pollution is in topic very importan in t"
type textarea "x"
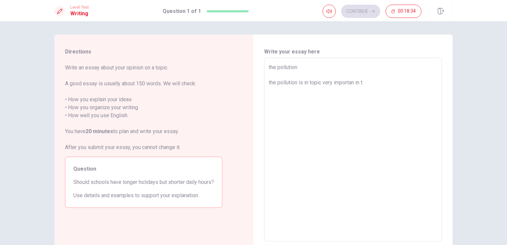
type textarea "the pollution the pollution is in topic very importan in"
type textarea "x"
type textarea "the pollution the pollution is in topic very importan in"
type textarea "x"
type textarea "the pollution the pollution is in topic very importan i"
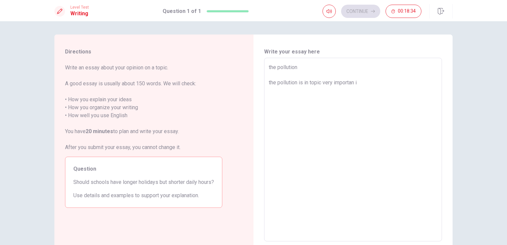
type textarea "x"
drag, startPoint x: 266, startPoint y: 68, endPoint x: 341, endPoint y: 112, distance: 86.9
click at [341, 112] on div "the pollution the pollution is an important topic, because we have to take bett…" at bounding box center [353, 149] width 178 height 183
drag, startPoint x: 325, startPoint y: 99, endPoint x: 249, endPoint y: 57, distance: 86.2
click at [249, 57] on div "Directions Write an essay about your opinion on a topic. A good essay is usuall…" at bounding box center [253, 149] width 398 height 230
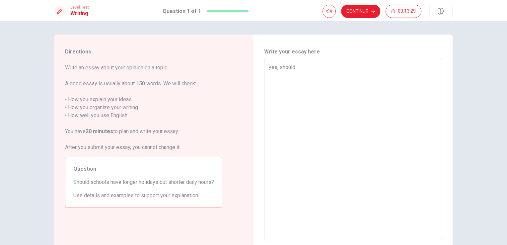
click at [278, 67] on textarea "yes, should" at bounding box center [353, 149] width 168 height 172
click at [320, 69] on textarea "yes, they should" at bounding box center [353, 149] width 168 height 172
click at [400, 82] on textarea "yes, they should should more holidays and shorter daily hours, because is bette…" at bounding box center [353, 149] width 168 height 172
click at [367, 90] on textarea "yes, they should should more holidays and shorter daily hours, because its bett…" at bounding box center [353, 149] width 168 height 172
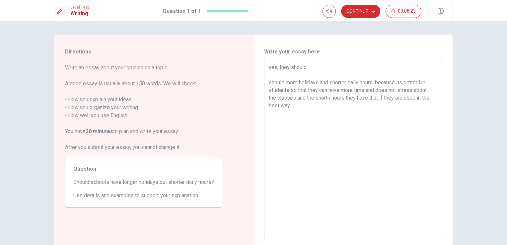
click at [363, 9] on button "Continue" at bounding box center [360, 11] width 39 height 13
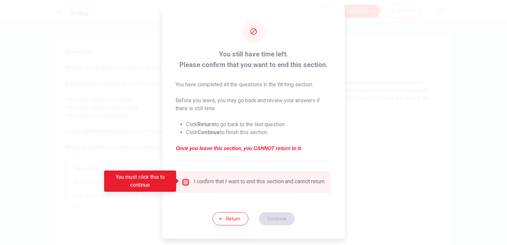
click at [186, 179] on input "You must click this to continue" at bounding box center [186, 182] width 8 height 8
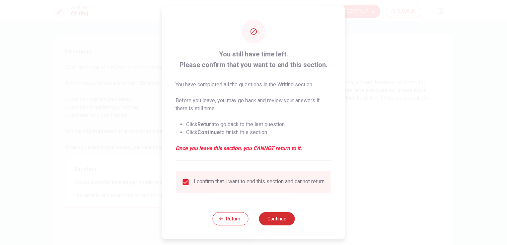
click at [278, 225] on button "Continue" at bounding box center [277, 218] width 36 height 13
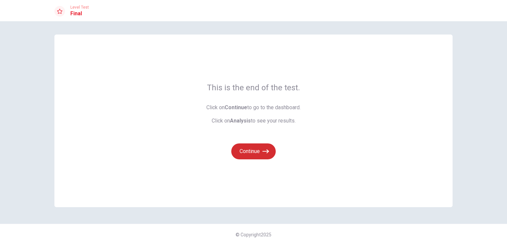
click at [256, 149] on button "Continue" at bounding box center [253, 151] width 44 height 16
